Goal: Transaction & Acquisition: Purchase product/service

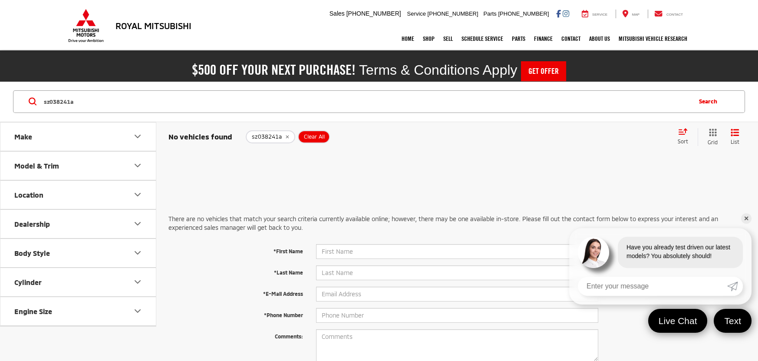
click at [284, 134] on icon "remove sz038241a" at bounding box center [287, 136] width 6 height 5
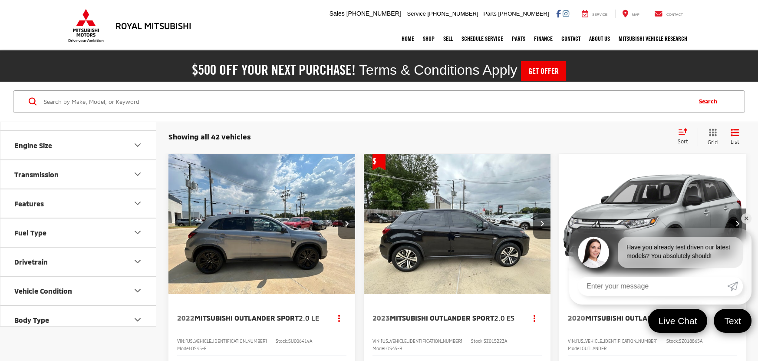
scroll to position [312, 0]
click at [141, 197] on icon "Features" at bounding box center [137, 202] width 10 height 10
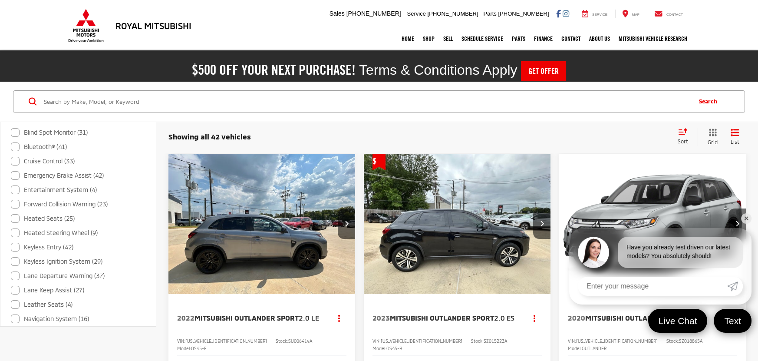
scroll to position [586, 0]
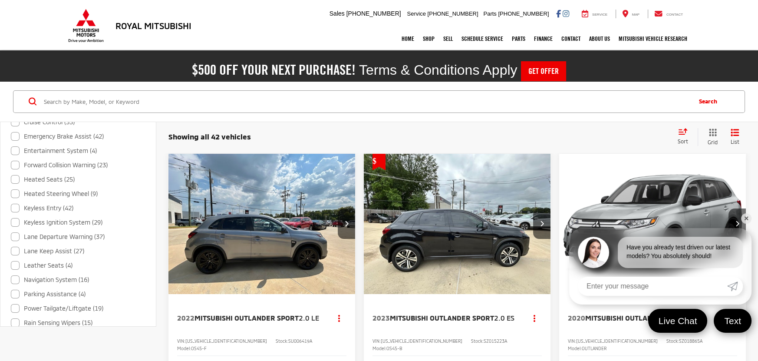
click at [51, 263] on label "Leather Seats (4)" at bounding box center [42, 265] width 62 height 14
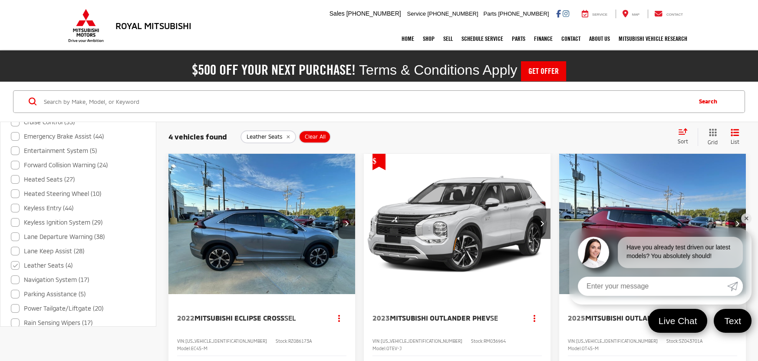
click at [19, 266] on label "Leather Seats (4)" at bounding box center [42, 265] width 62 height 14
checkbox input "false"
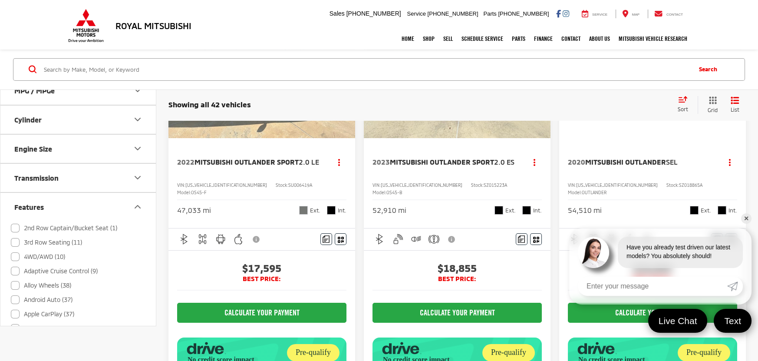
scroll to position [273, 0]
click at [126, 204] on button "Features" at bounding box center [78, 209] width 156 height 28
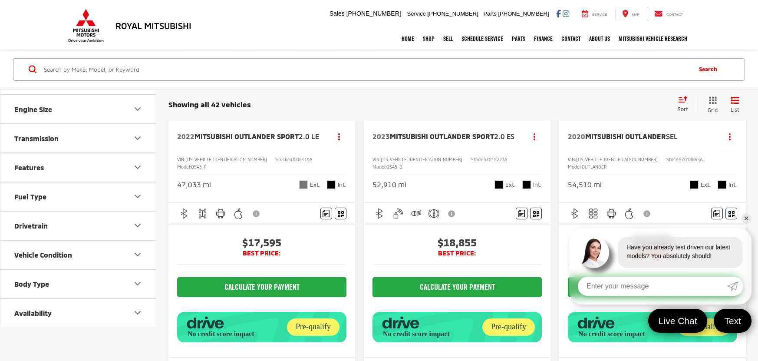
scroll to position [195, 0]
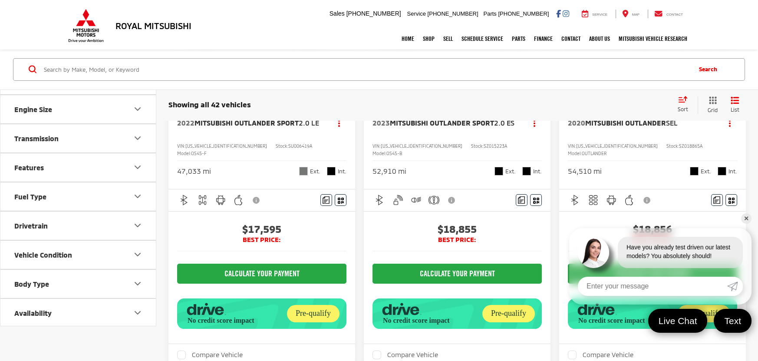
click at [53, 276] on button "Body Type" at bounding box center [78, 284] width 156 height 28
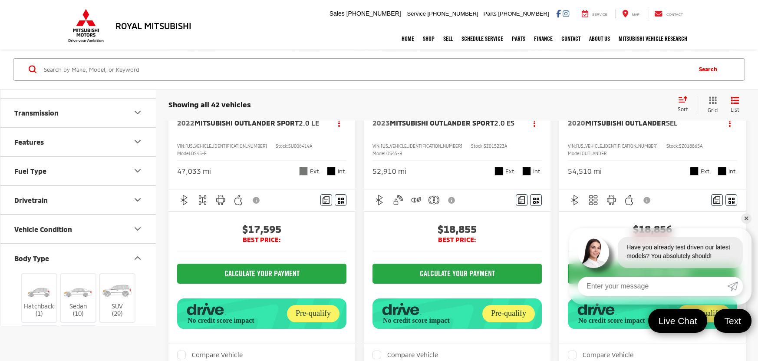
scroll to position [432, 0]
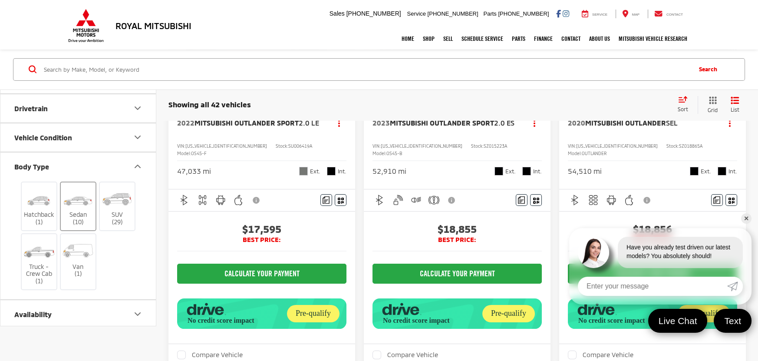
click at [72, 208] on img at bounding box center [78, 199] width 33 height 24
click at [0, 0] on input "Sedan (10)" at bounding box center [0, 0] width 0 height 0
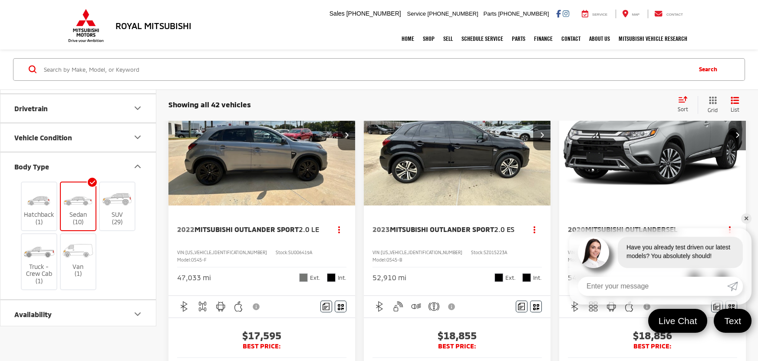
scroll to position [31, 0]
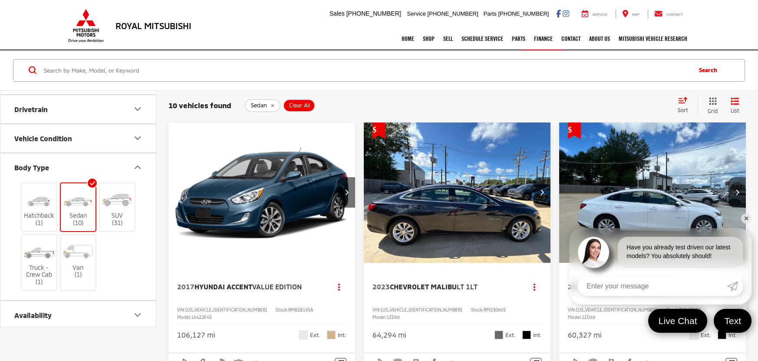
click at [748, 218] on link "✕" at bounding box center [746, 218] width 10 height 10
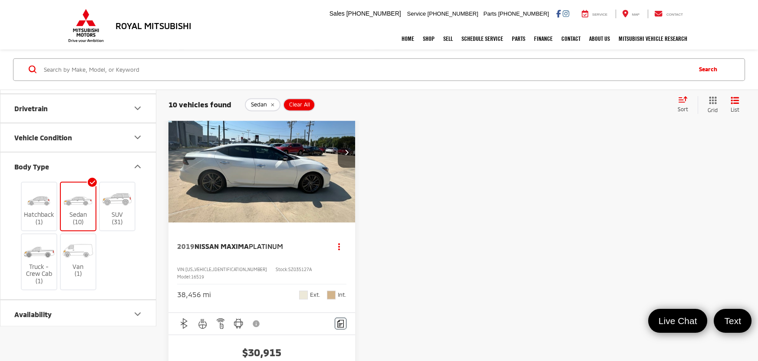
scroll to position [1438, 0]
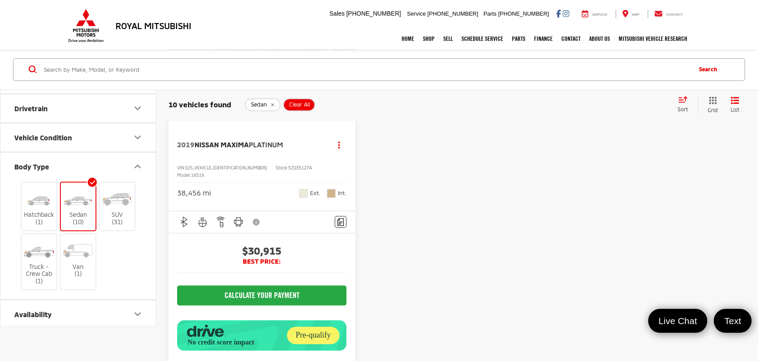
click at [263, 148] on span "Platinum" at bounding box center [266, 144] width 34 height 8
